Goal: Navigation & Orientation: Find specific page/section

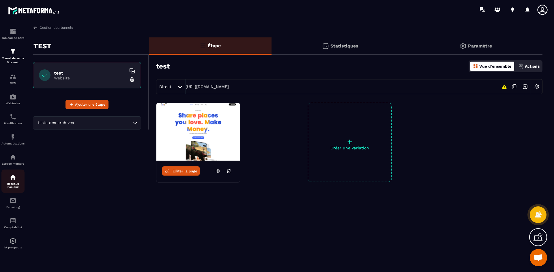
click at [14, 183] on p "Réseaux Sociaux" at bounding box center [12, 186] width 23 height 6
click at [14, 178] on img at bounding box center [13, 177] width 7 height 7
click at [15, 177] on img at bounding box center [13, 177] width 7 height 7
click at [52, 175] on div "TEST test Website Ajouter une étape Liste des archives Loading..." at bounding box center [91, 129] width 116 height 185
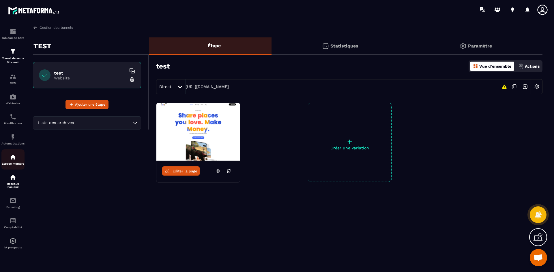
click at [14, 161] on div "Espace membre" at bounding box center [12, 160] width 23 height 12
click at [15, 138] on img at bounding box center [13, 137] width 7 height 7
click at [13, 81] on div "CRM" at bounding box center [12, 79] width 23 height 12
click at [11, 57] on p "Tunnel de vente Site web" at bounding box center [12, 61] width 23 height 8
click at [6, 35] on div "Tableau de bord" at bounding box center [12, 34] width 23 height 12
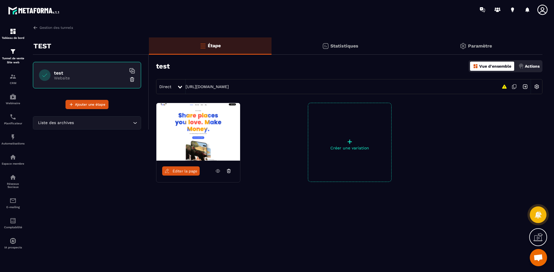
click at [23, 5] on img at bounding box center [34, 10] width 52 height 10
